Goal: Task Accomplishment & Management: Manage account settings

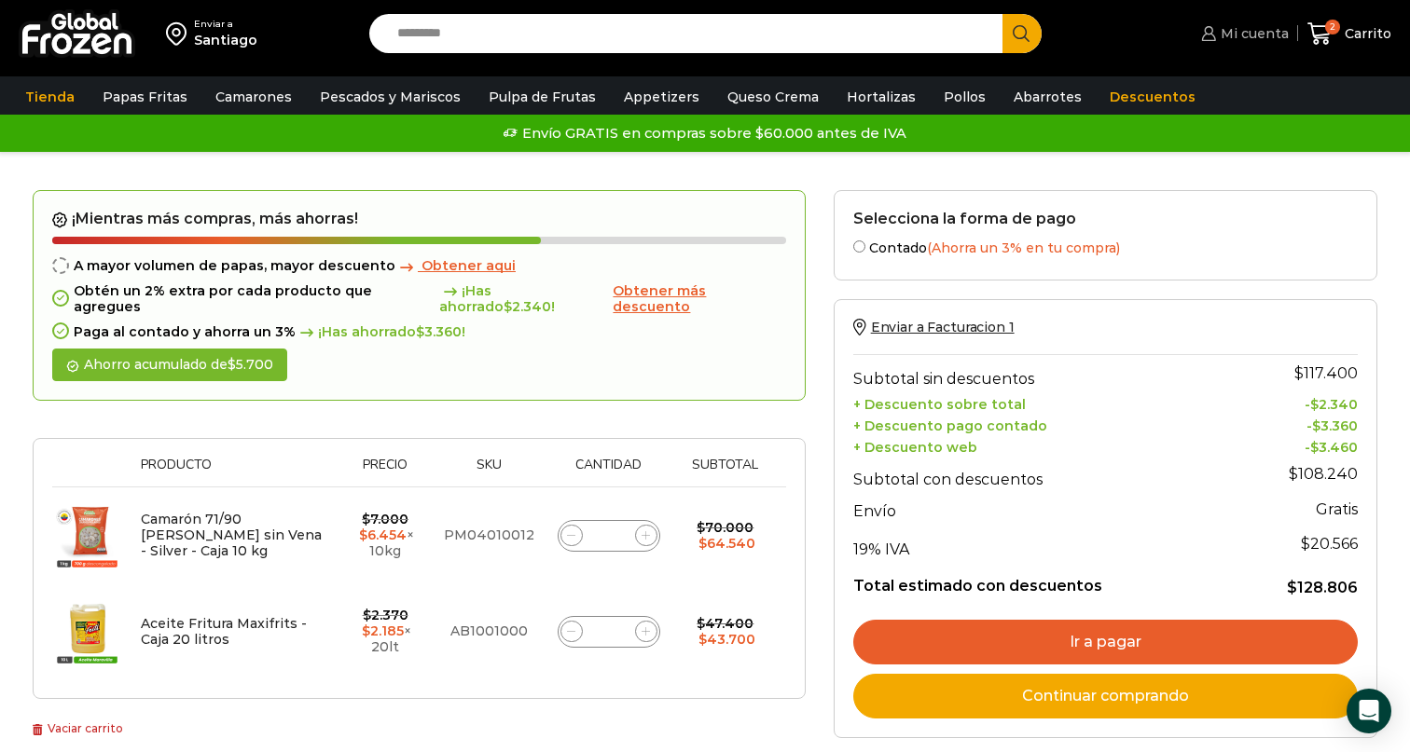
click at [1248, 29] on span "Mi cuenta" at bounding box center [1252, 33] width 73 height 19
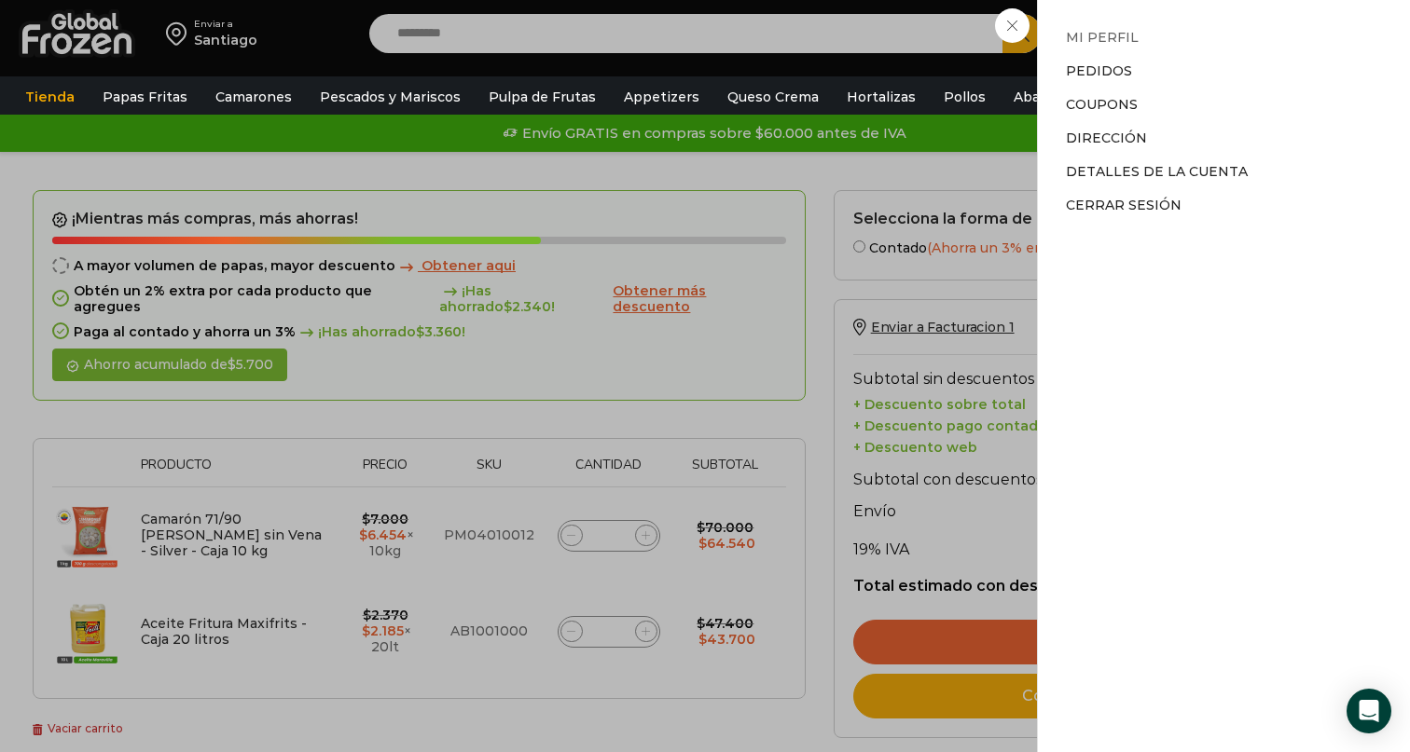
click at [1099, 34] on link "Mi perfil" at bounding box center [1102, 37] width 73 height 17
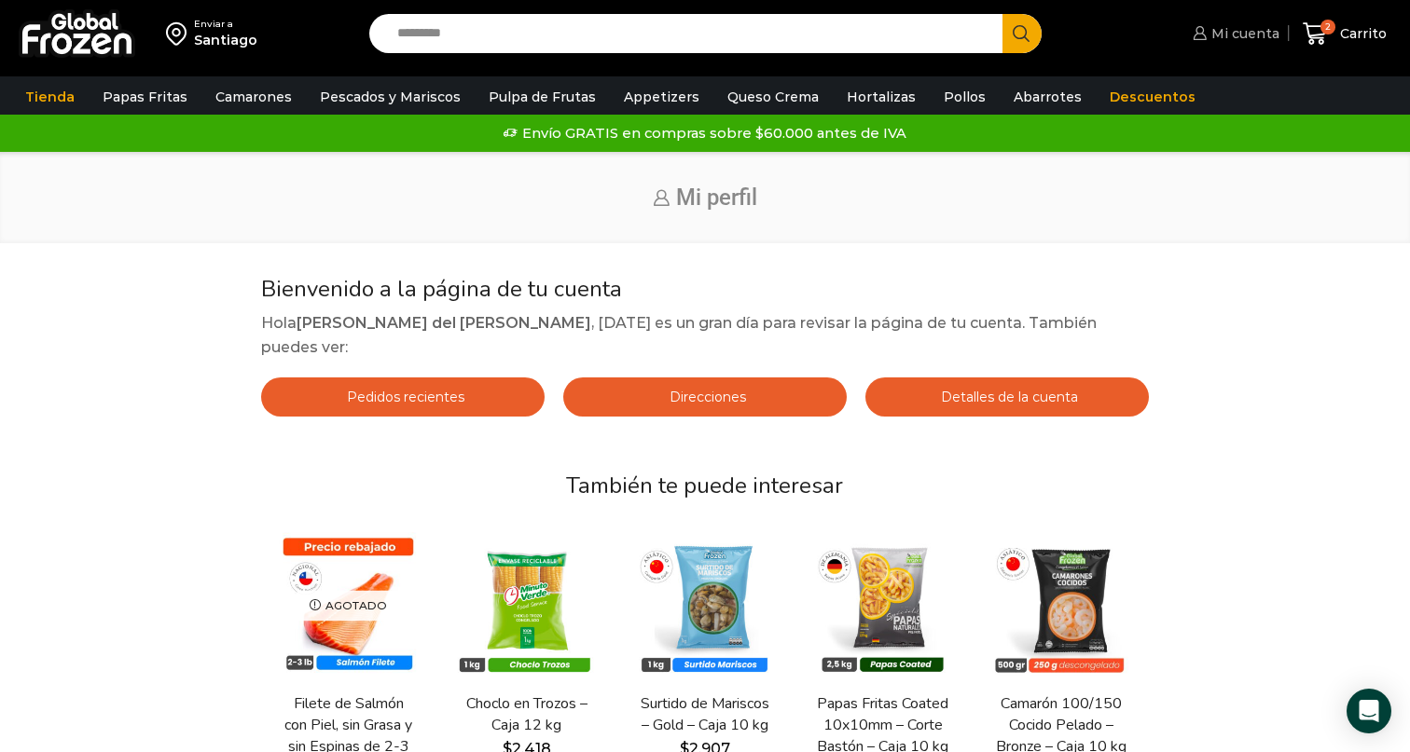
click at [1245, 26] on span "Mi cuenta" at bounding box center [1243, 33] width 73 height 19
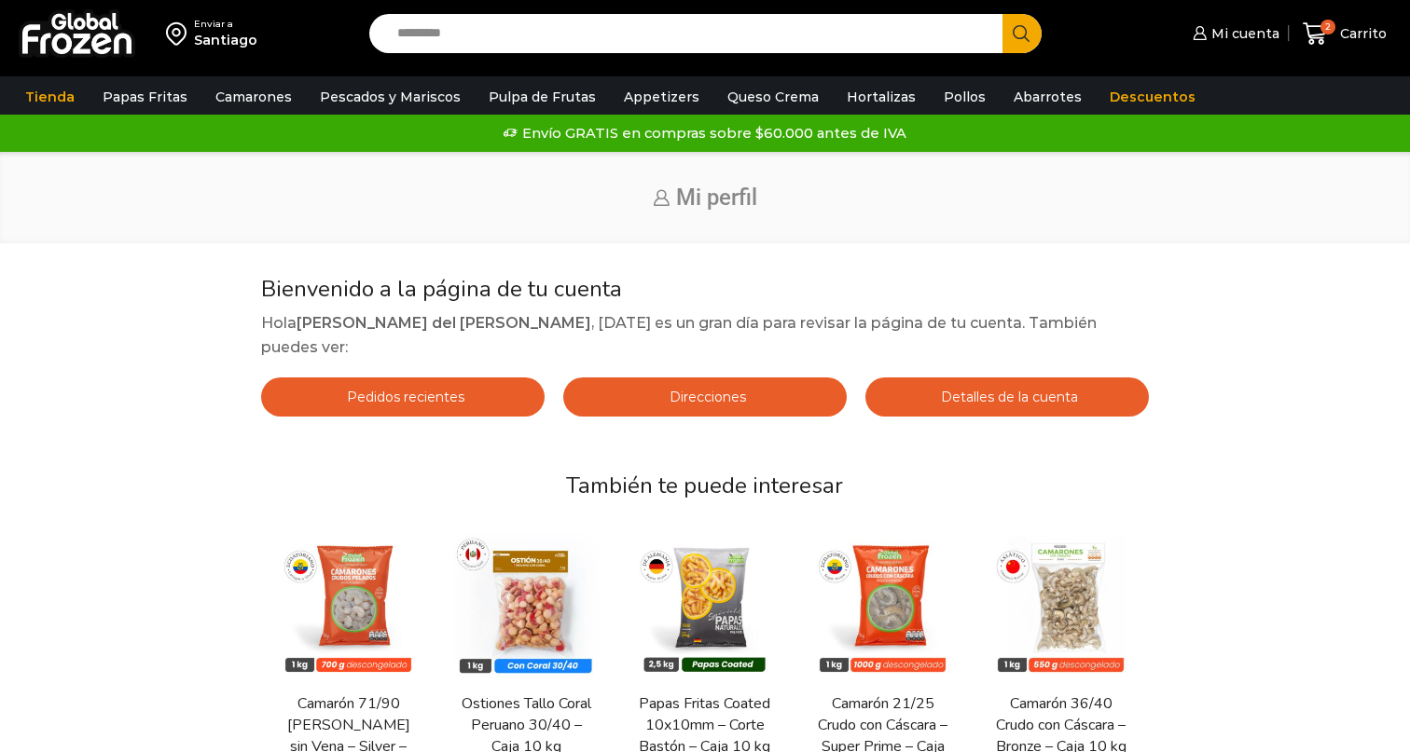
click at [85, 45] on img at bounding box center [77, 33] width 117 height 48
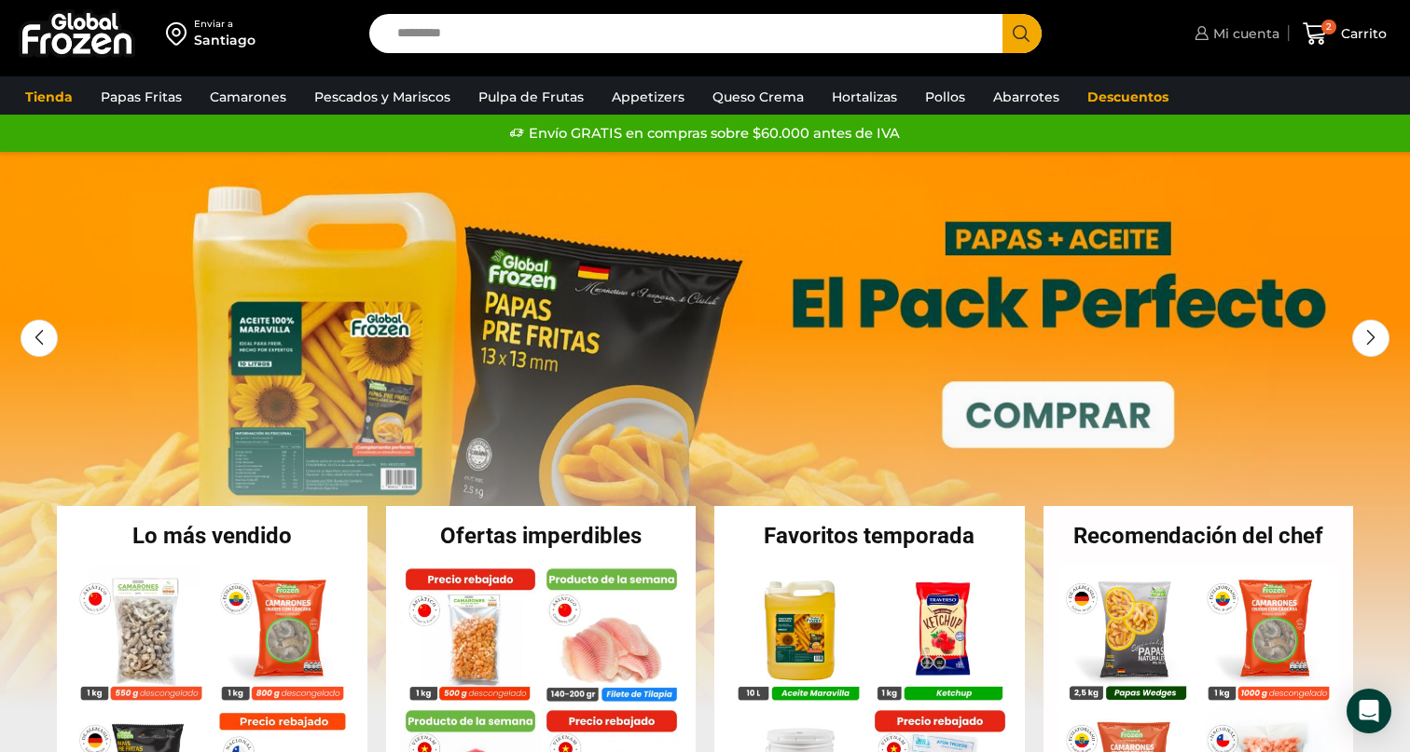
click at [1240, 35] on span "Mi cuenta" at bounding box center [1243, 33] width 71 height 19
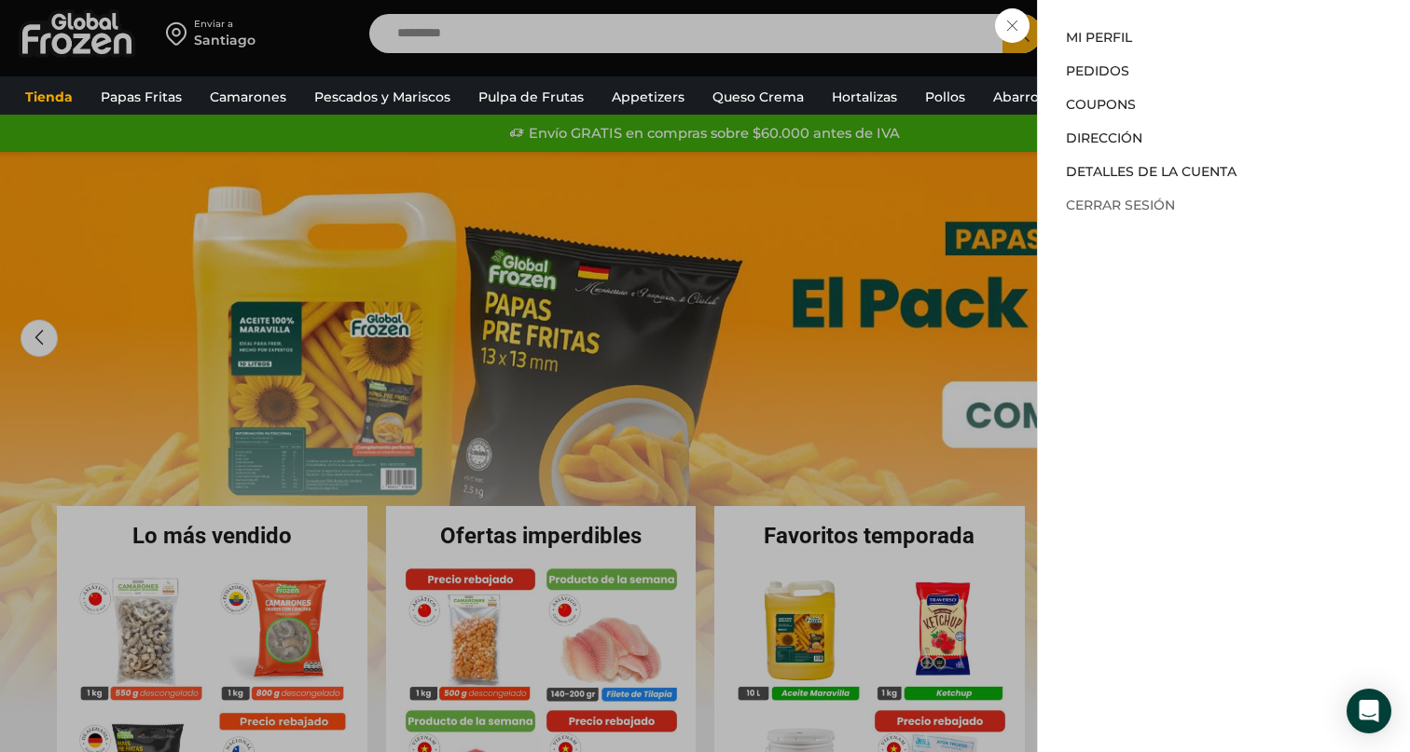
click at [1125, 205] on link "Cerrar sesión" at bounding box center [1120, 205] width 109 height 17
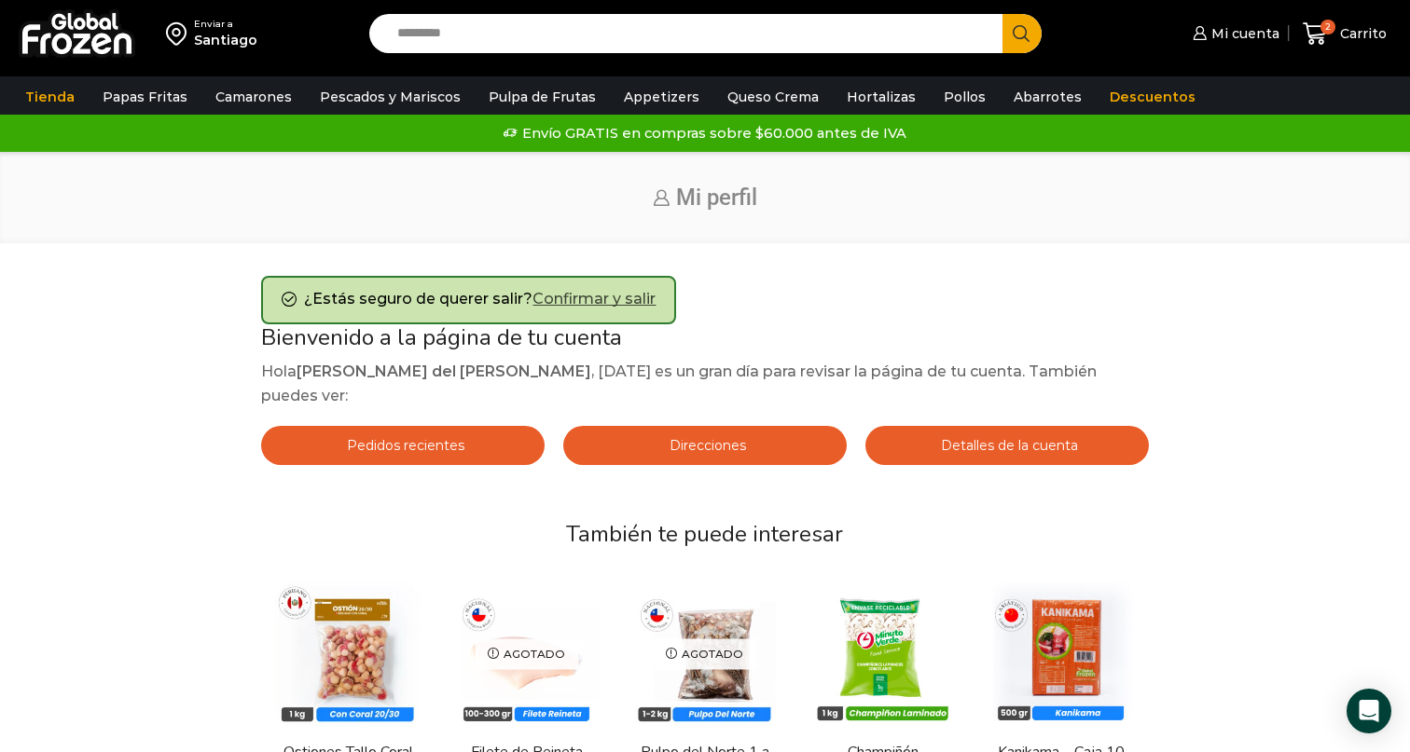
click at [586, 298] on link "Confirmar y salir" at bounding box center [593, 299] width 123 height 18
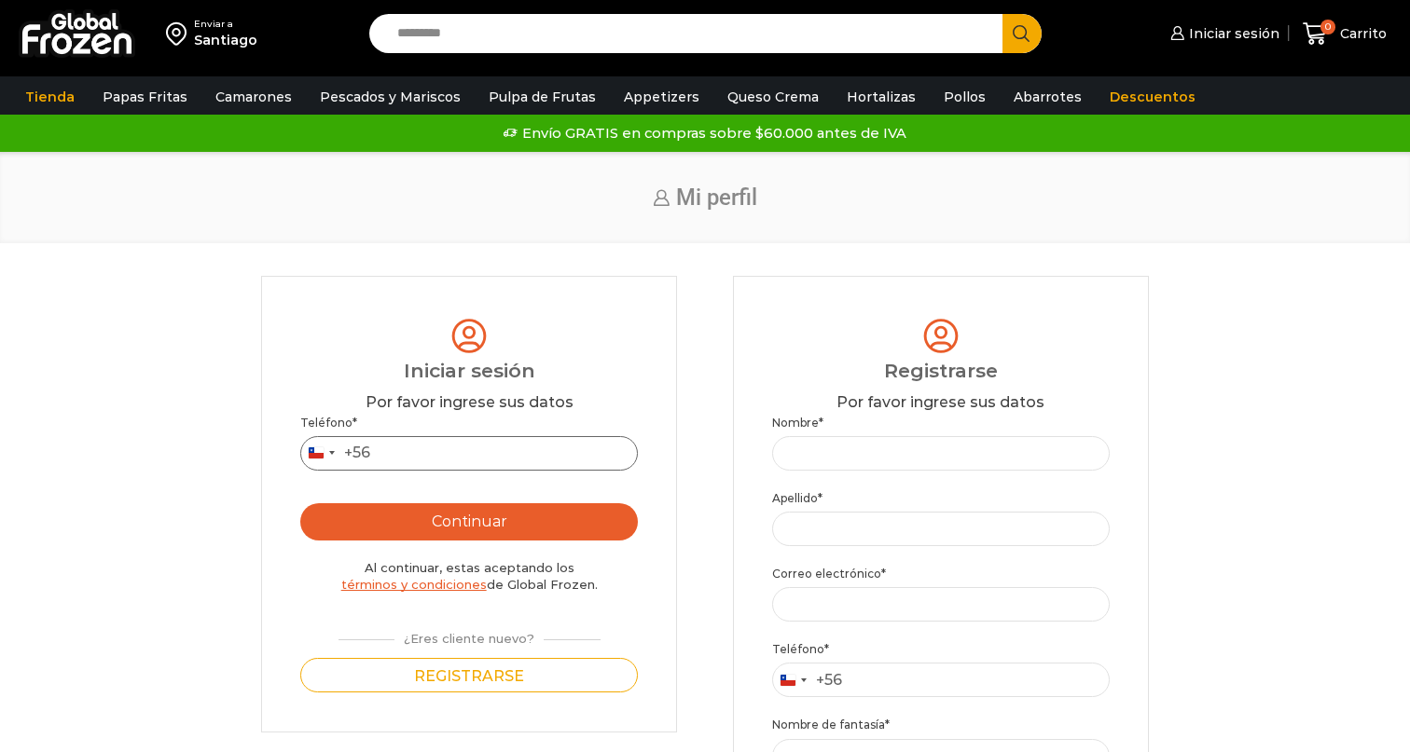
type input "**********"
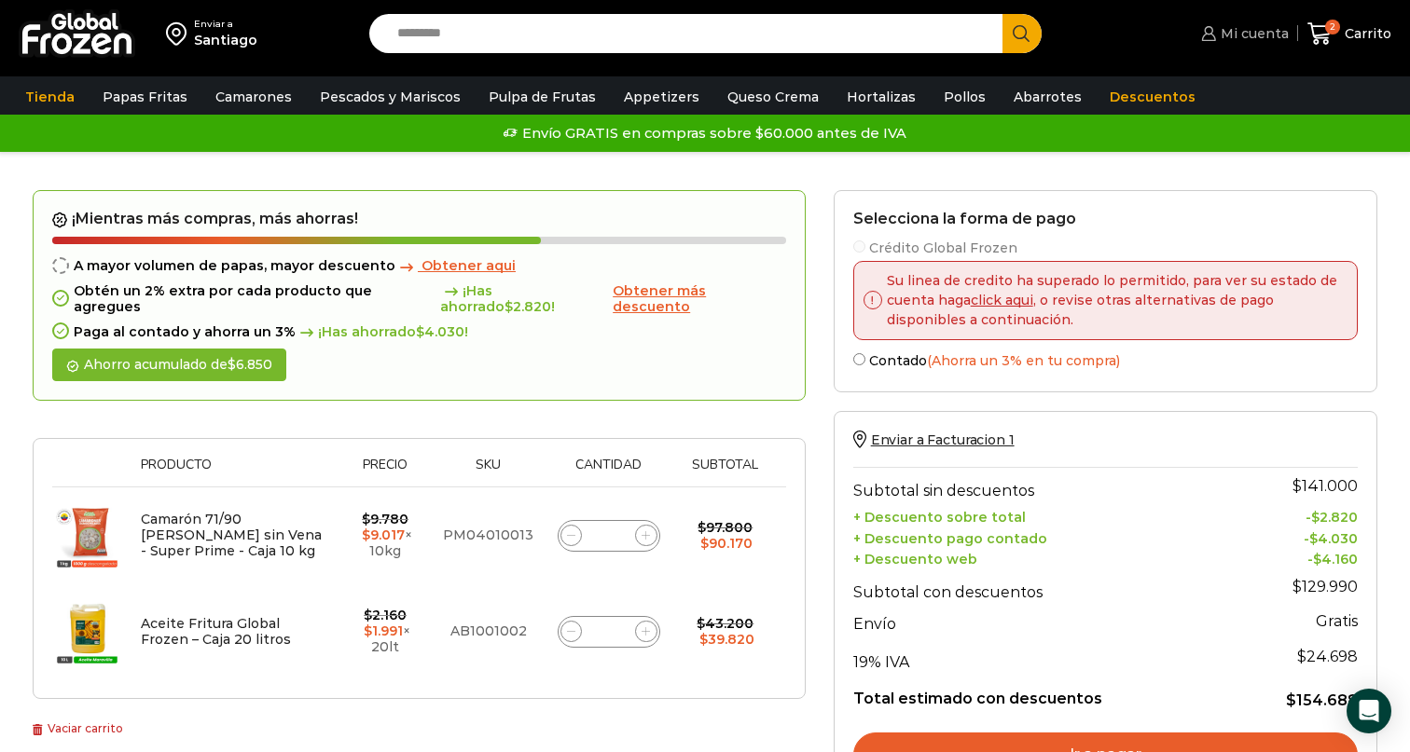
click at [1236, 34] on span "Mi cuenta" at bounding box center [1252, 33] width 73 height 19
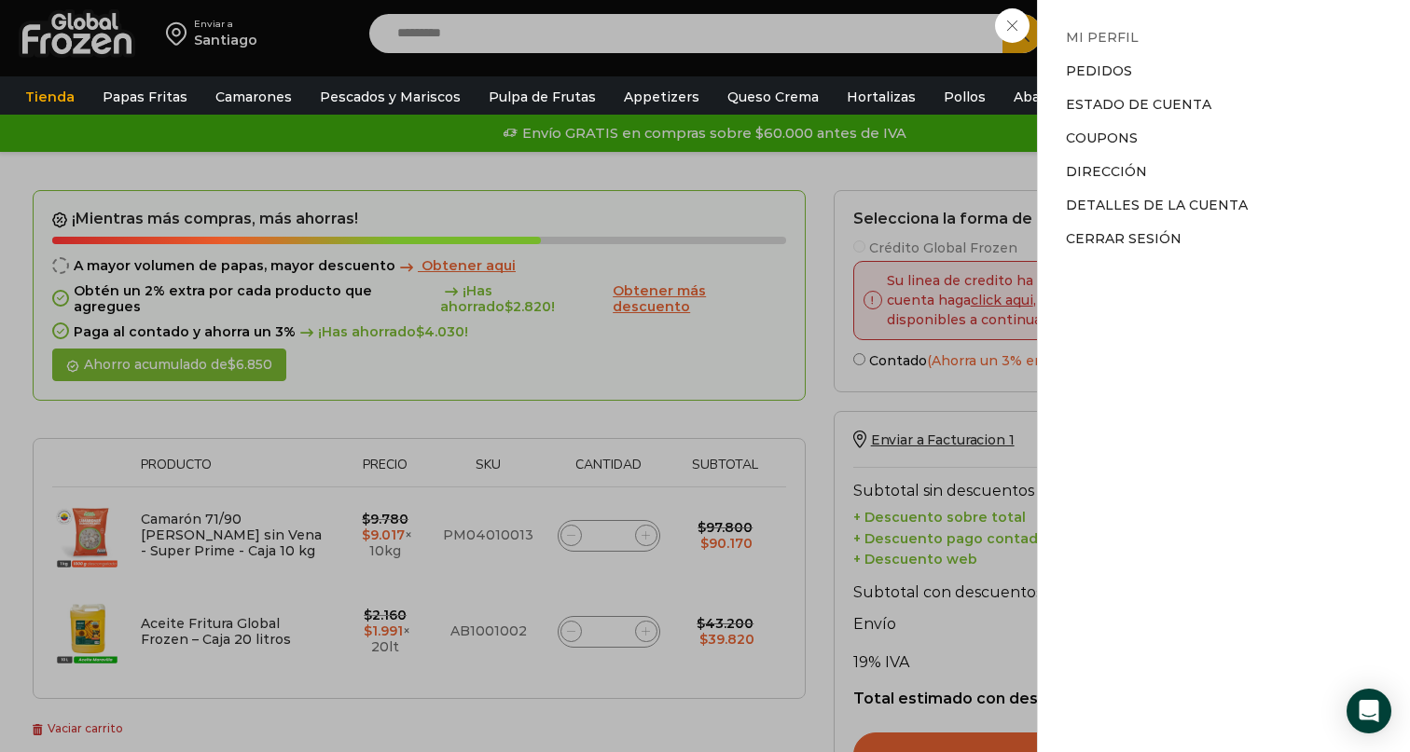
click at [1109, 34] on link "Mi perfil" at bounding box center [1102, 37] width 73 height 17
